Goal: Information Seeking & Learning: Learn about a topic

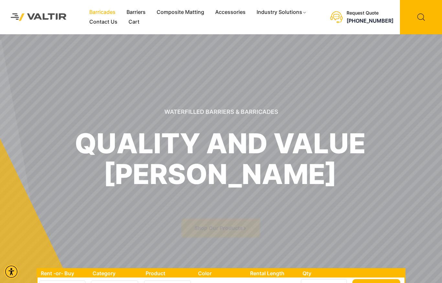
click at [109, 13] on link "Barricades" at bounding box center [102, 12] width 37 height 10
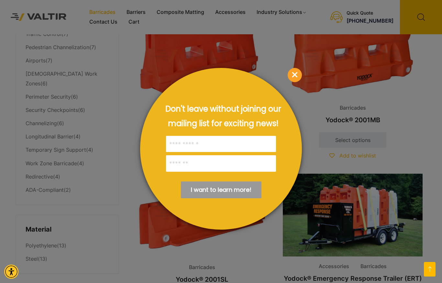
scroll to position [370, 0]
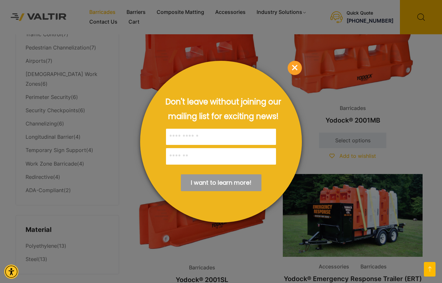
click at [297, 71] on span "×" at bounding box center [295, 68] width 14 height 14
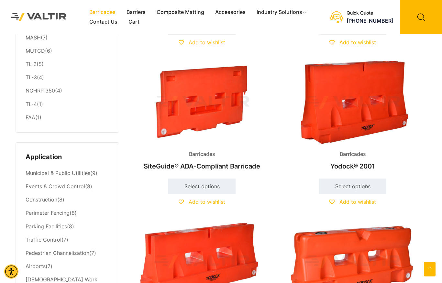
scroll to position [161, 0]
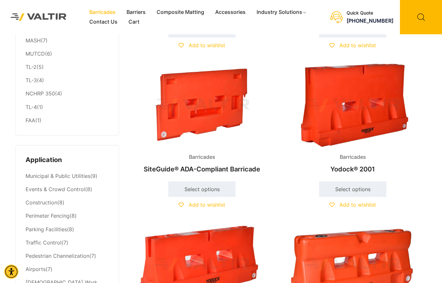
click at [360, 98] on img at bounding box center [353, 105] width 140 height 84
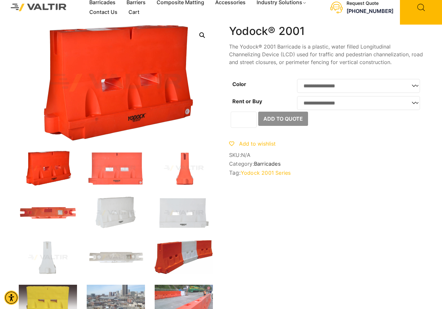
scroll to position [10, 0]
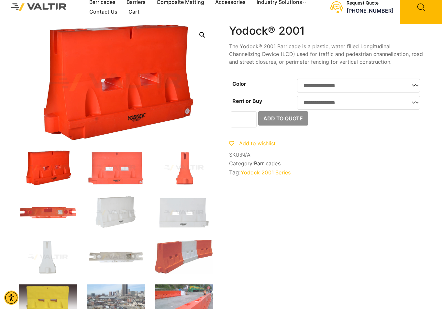
click at [126, 256] on img at bounding box center [116, 257] width 58 height 35
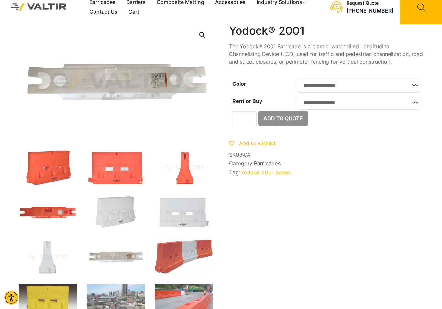
click at [48, 186] on ol at bounding box center [116, 255] width 194 height 209
click at [52, 170] on img at bounding box center [48, 168] width 58 height 35
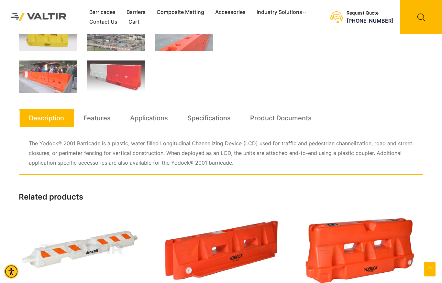
scroll to position [248, 0]
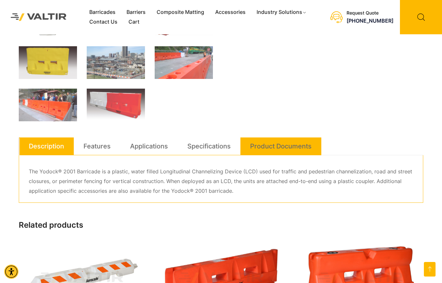
click at [267, 142] on link "Product Documents" at bounding box center [280, 146] width 61 height 17
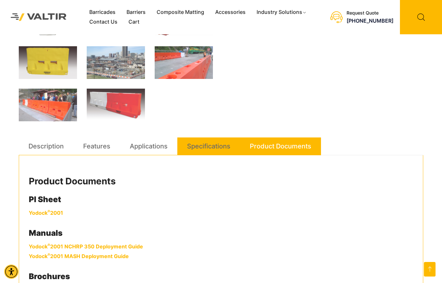
click at [210, 150] on link "Specifications" at bounding box center [208, 146] width 43 height 17
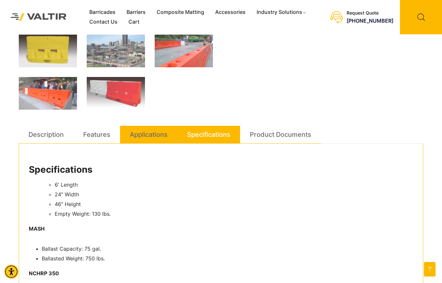
scroll to position [214, 0]
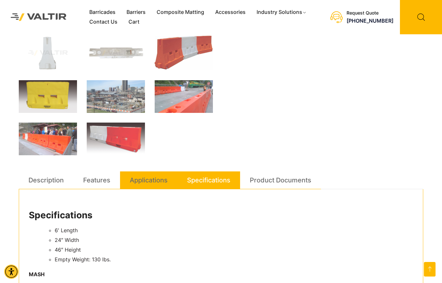
click at [140, 178] on link "Applications" at bounding box center [149, 180] width 38 height 17
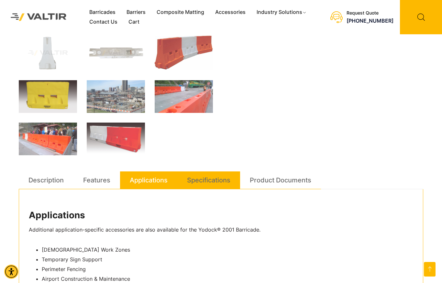
click at [190, 186] on link "Specifications" at bounding box center [208, 180] width 43 height 17
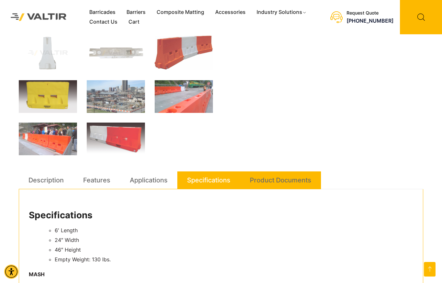
click at [260, 183] on link "Product Documents" at bounding box center [280, 180] width 61 height 17
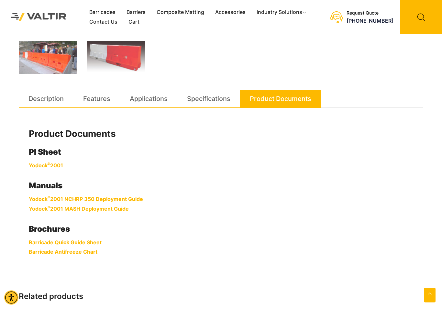
scroll to position [296, 0]
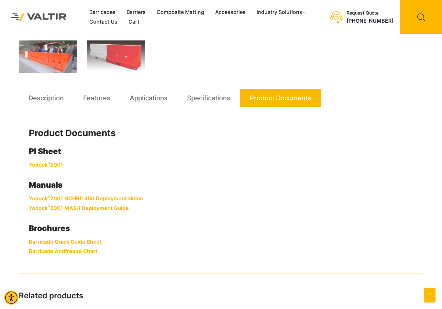
click at [54, 163] on link "Yodock ® 2001" at bounding box center [46, 165] width 34 height 6
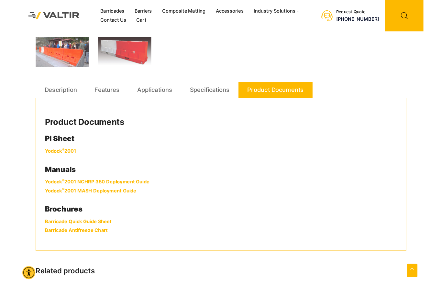
scroll to position [322, 0]
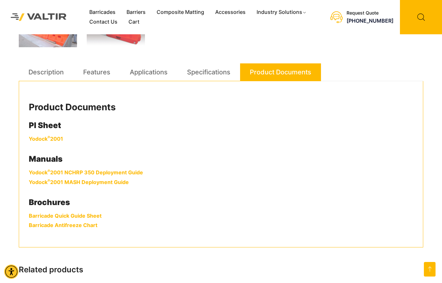
click at [96, 216] on link "Barricade Quick Guide Sheet" at bounding box center [65, 216] width 73 height 6
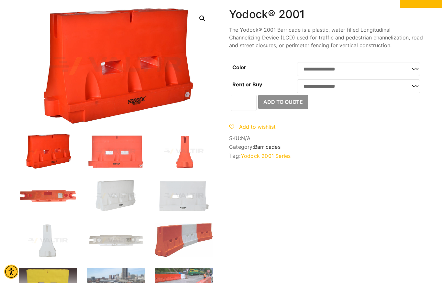
scroll to position [0, 0]
